Goal: Navigation & Orientation: Find specific page/section

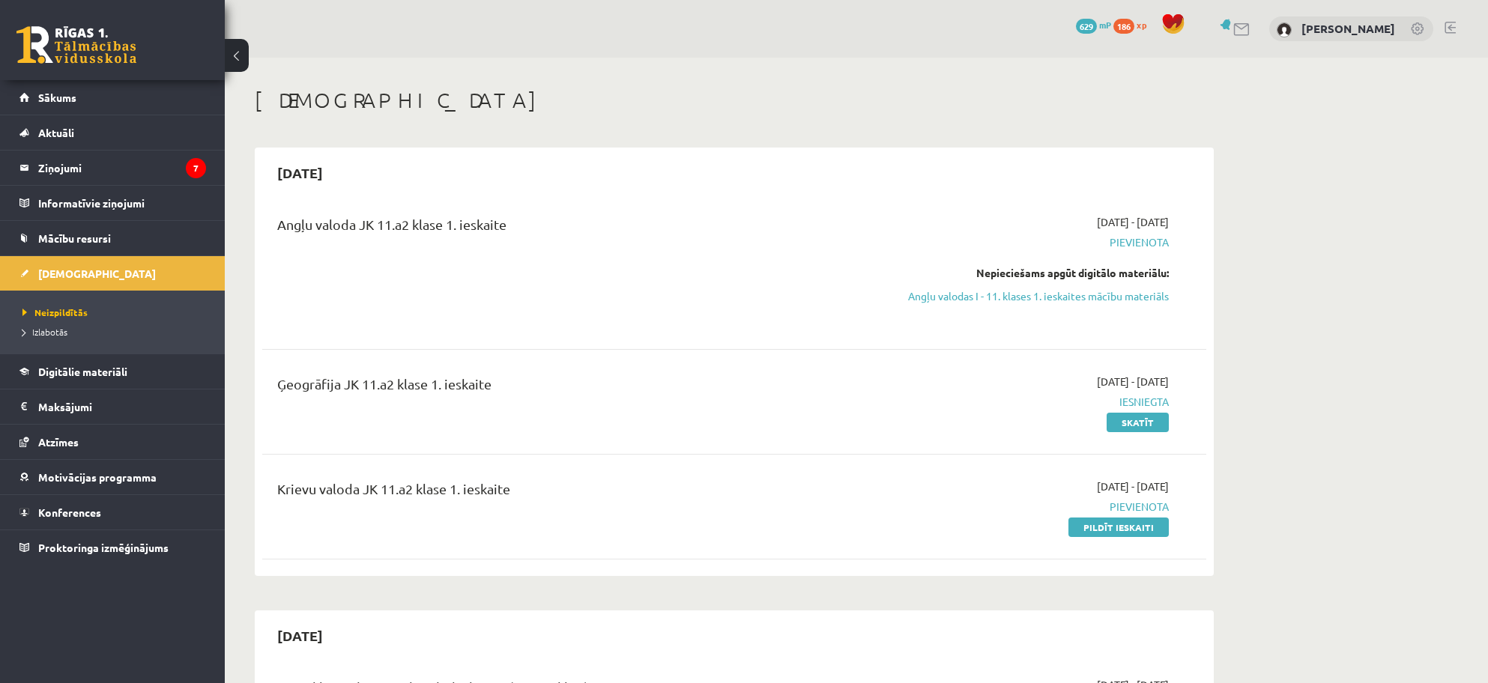
scroll to position [112, 0]
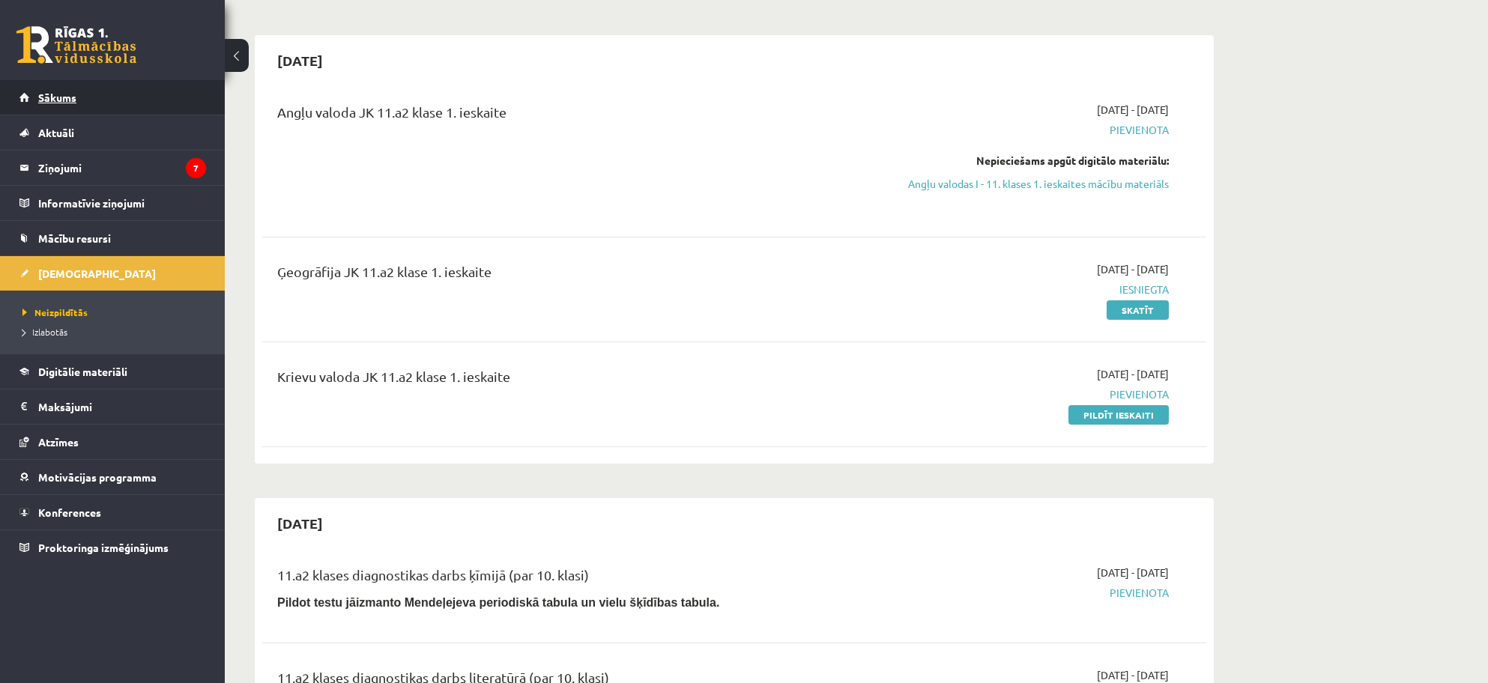
click at [70, 100] on span "Sākums" at bounding box center [57, 97] width 38 height 13
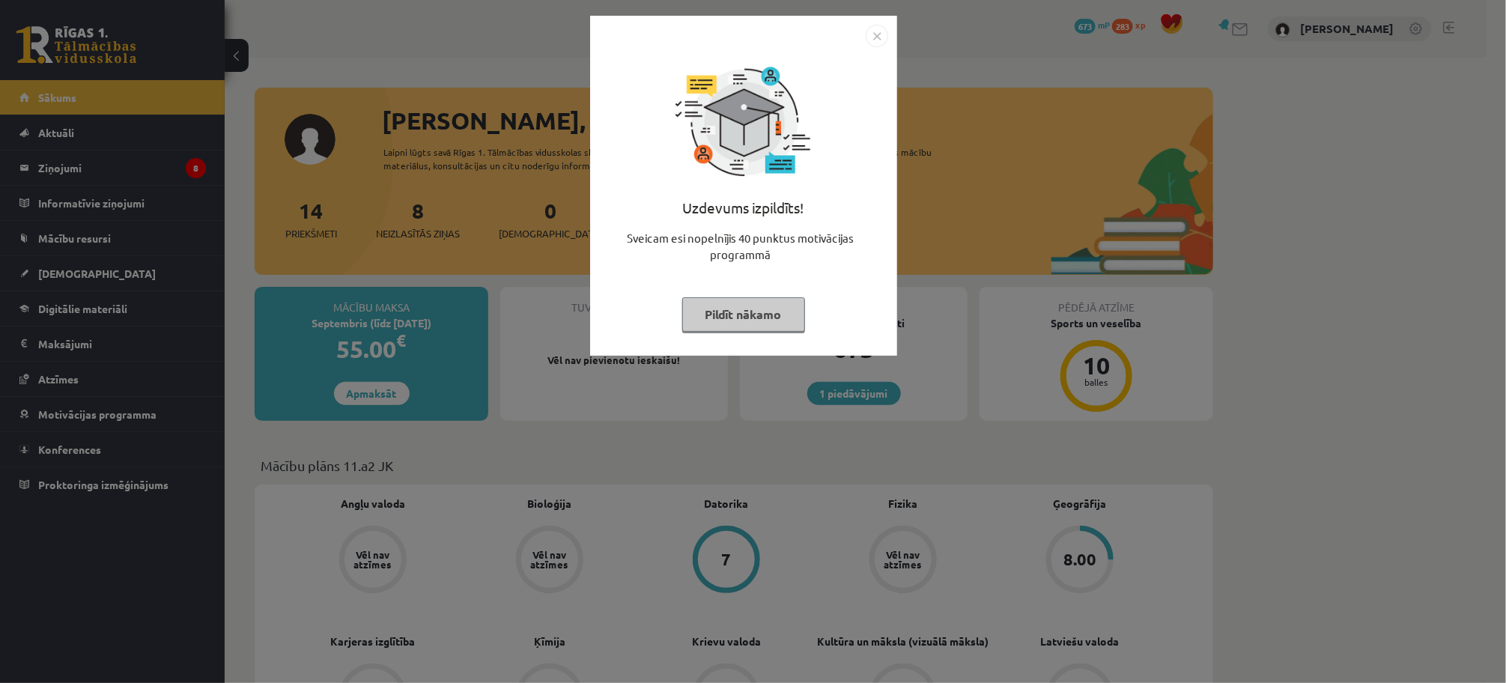
click at [764, 309] on button "Pildīt nākamo" at bounding box center [743, 314] width 123 height 34
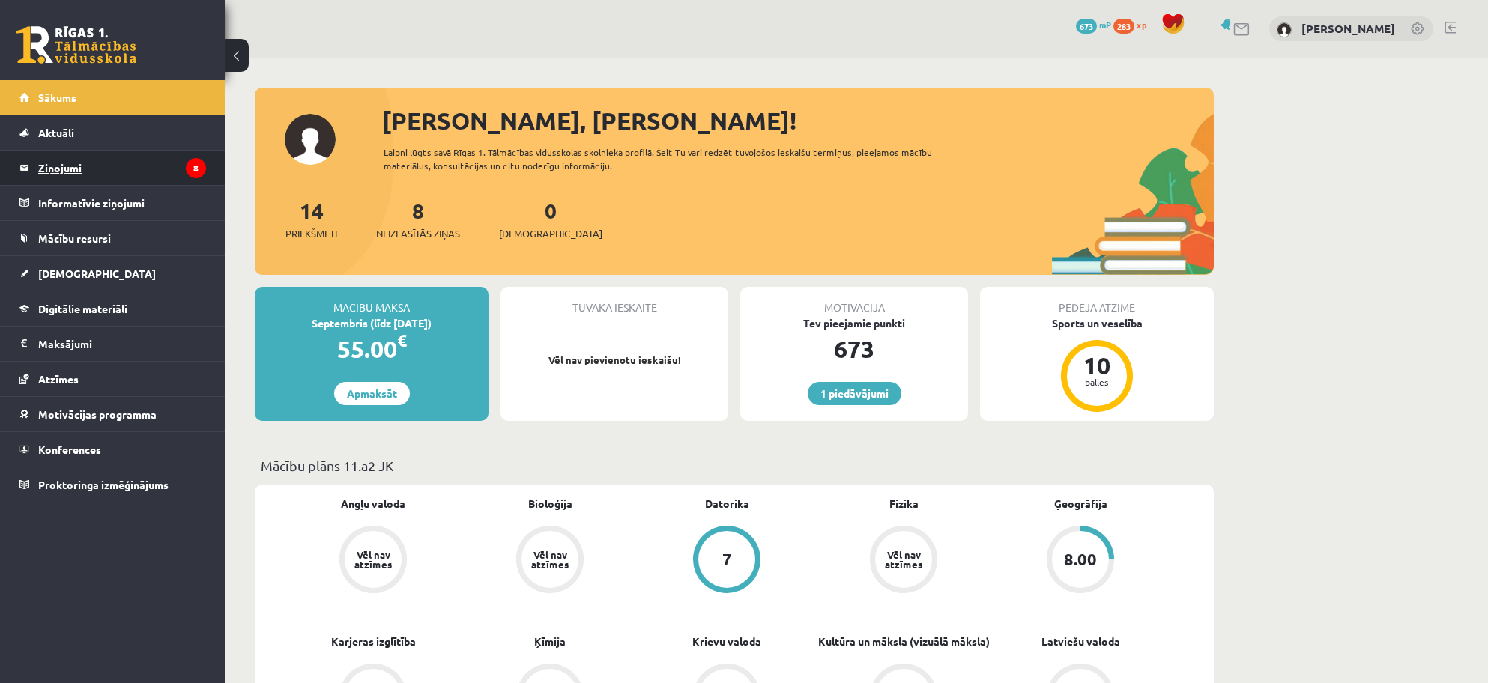
click at [52, 167] on legend "Ziņojumi 8" at bounding box center [122, 168] width 168 height 34
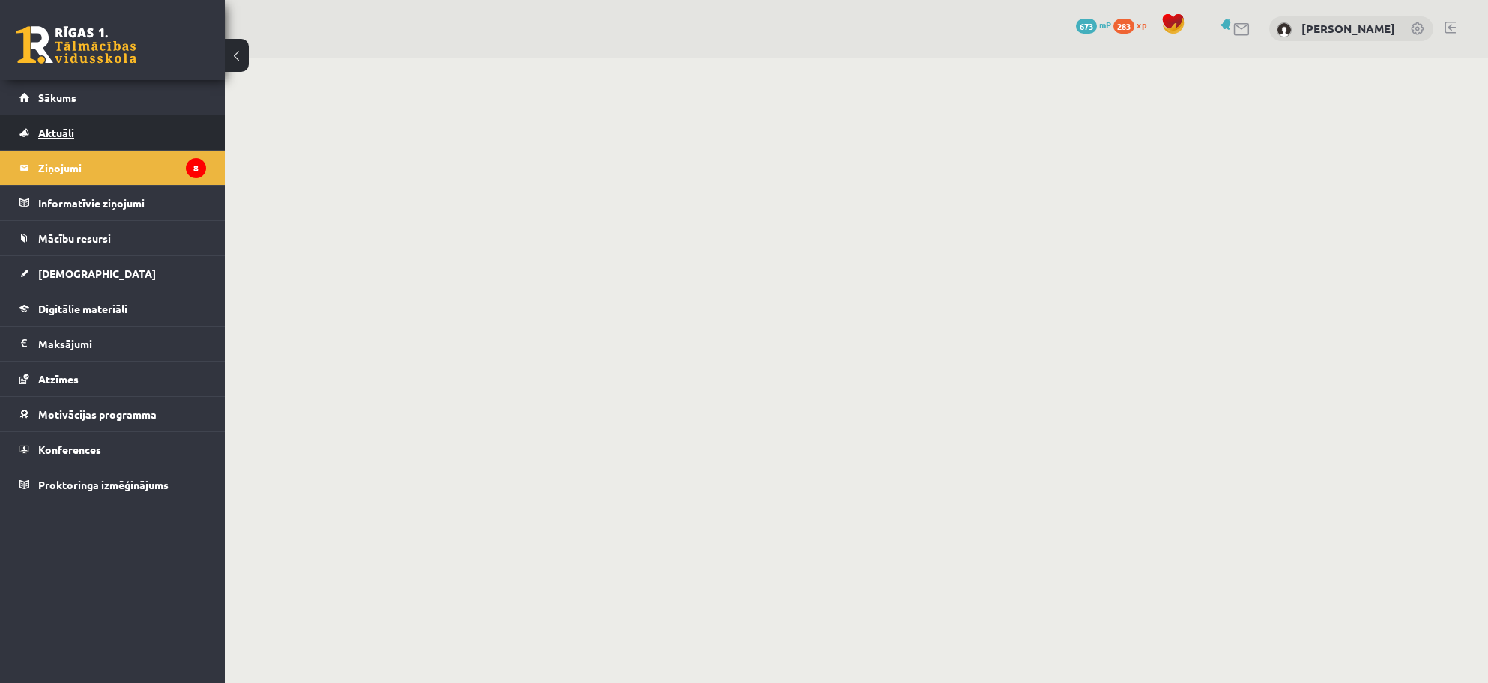
click at [57, 126] on span "Aktuāli" at bounding box center [56, 132] width 36 height 13
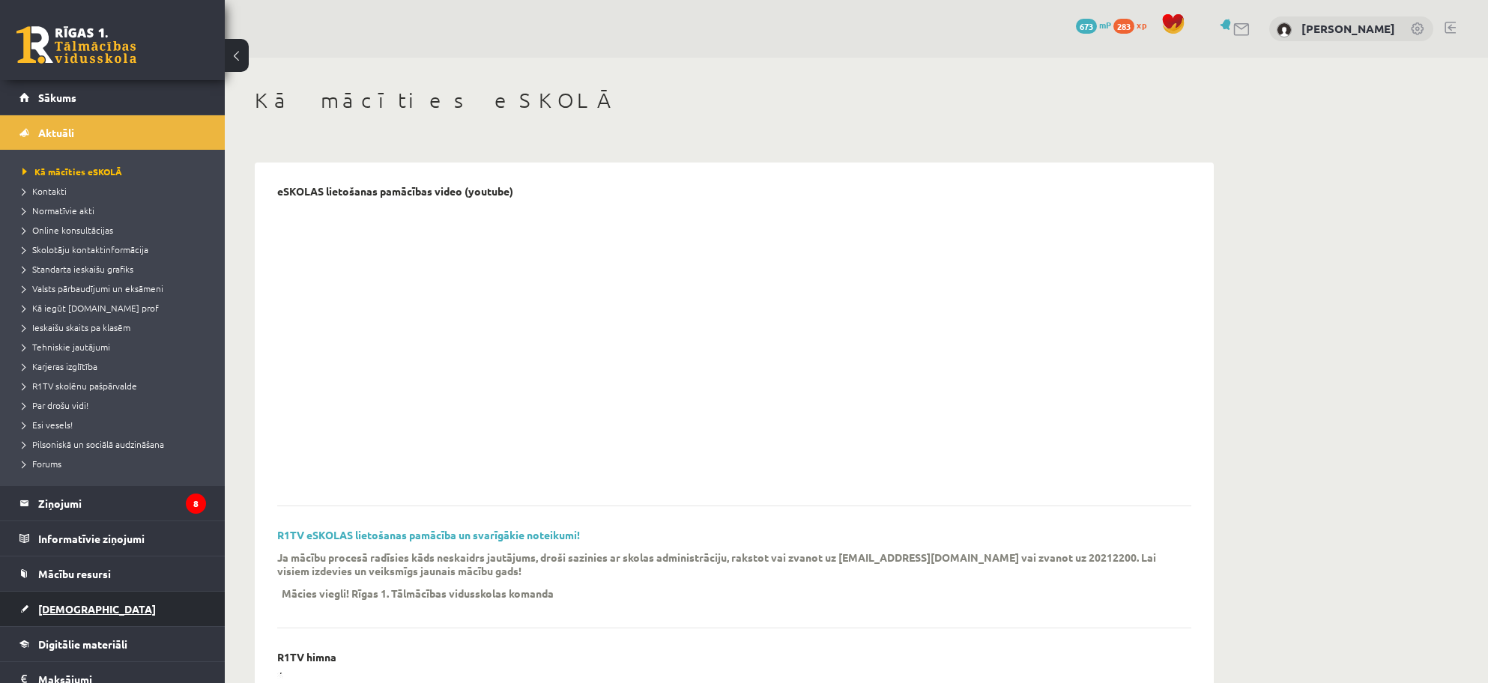
click at [73, 600] on link "[DEMOGRAPHIC_DATA]" at bounding box center [112, 609] width 187 height 34
